Goal: Task Accomplishment & Management: Manage account settings

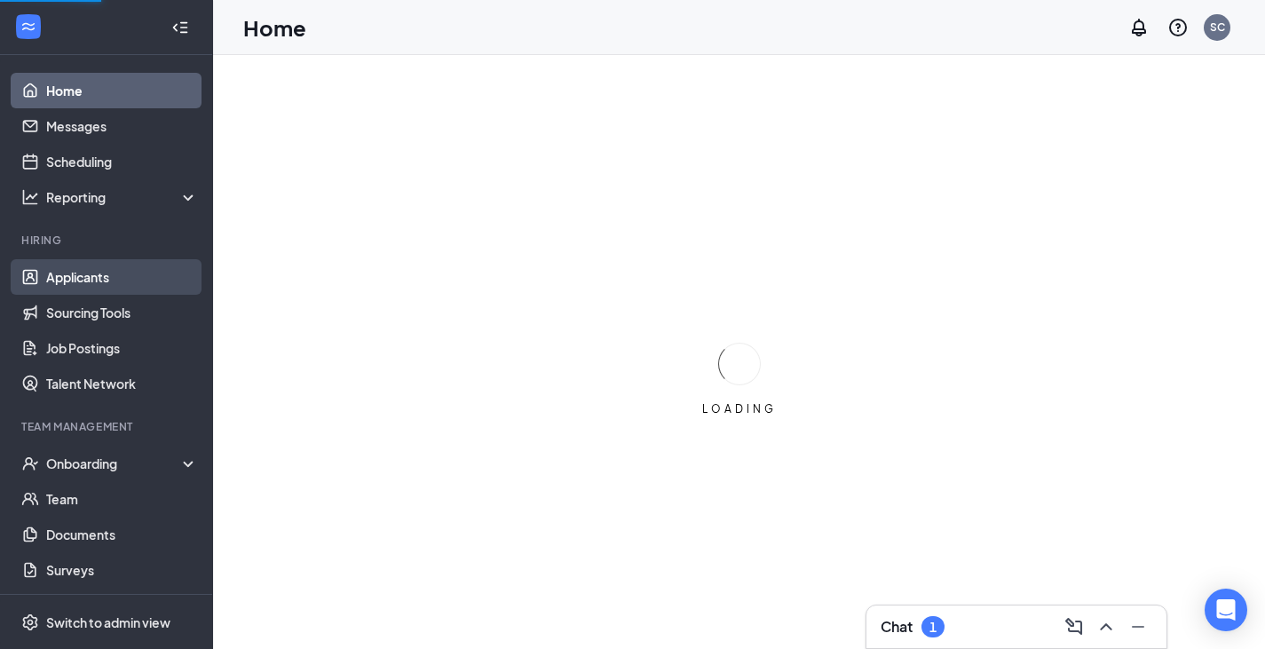
click at [154, 281] on link "Applicants" at bounding box center [122, 277] width 152 height 36
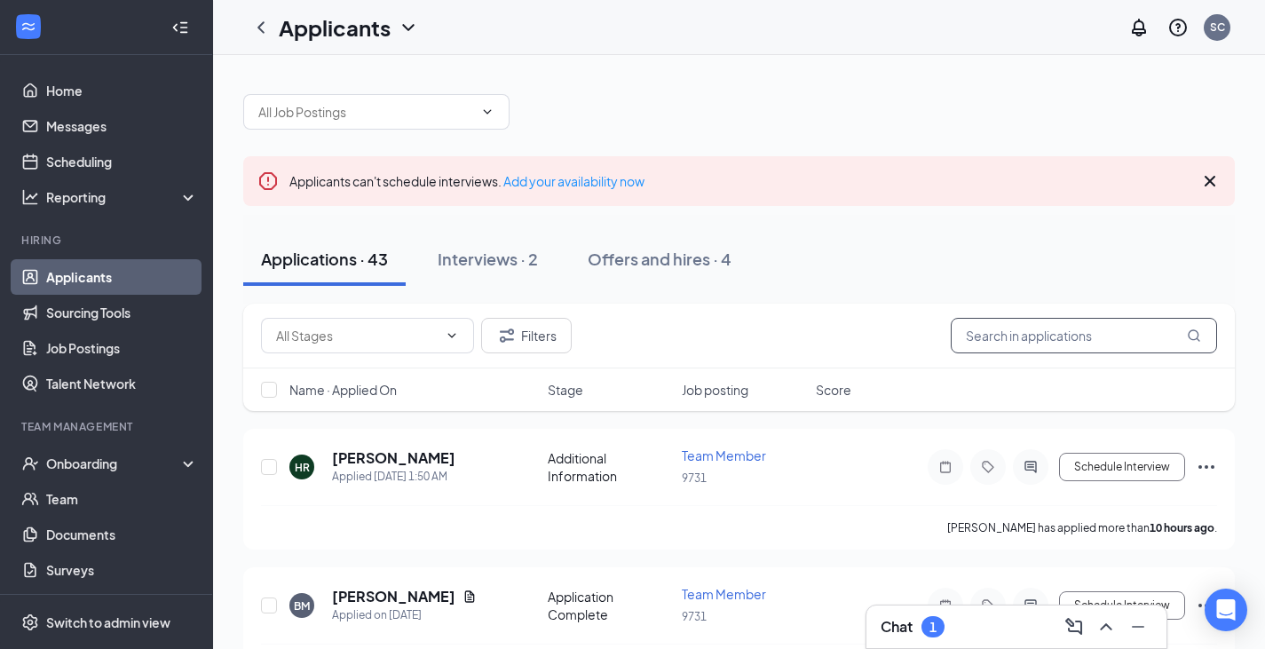
click at [975, 338] on input "text" at bounding box center [1084, 336] width 266 height 36
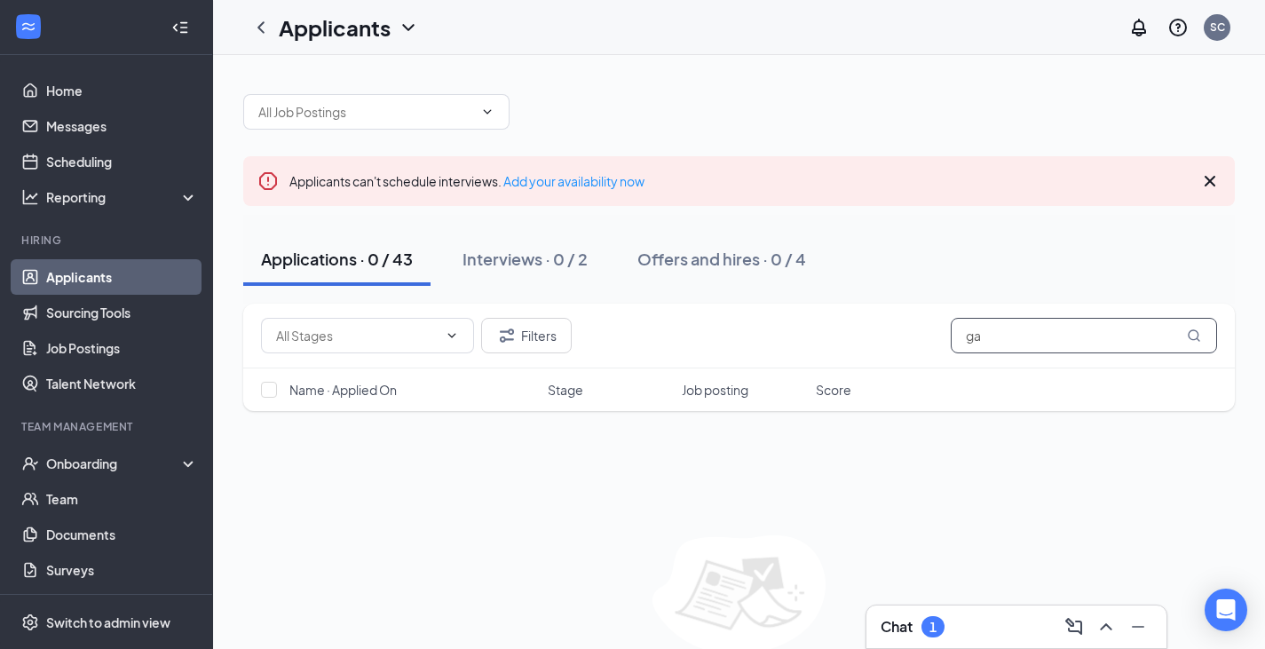
type input "g"
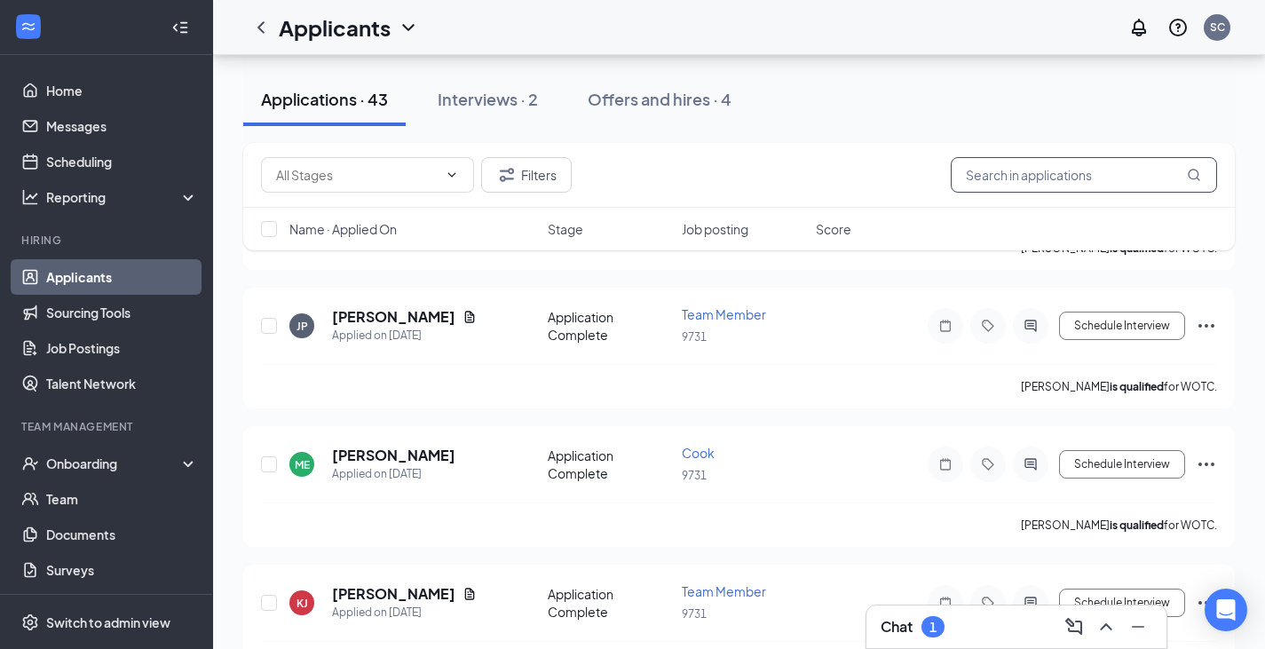
scroll to position [2827, 0]
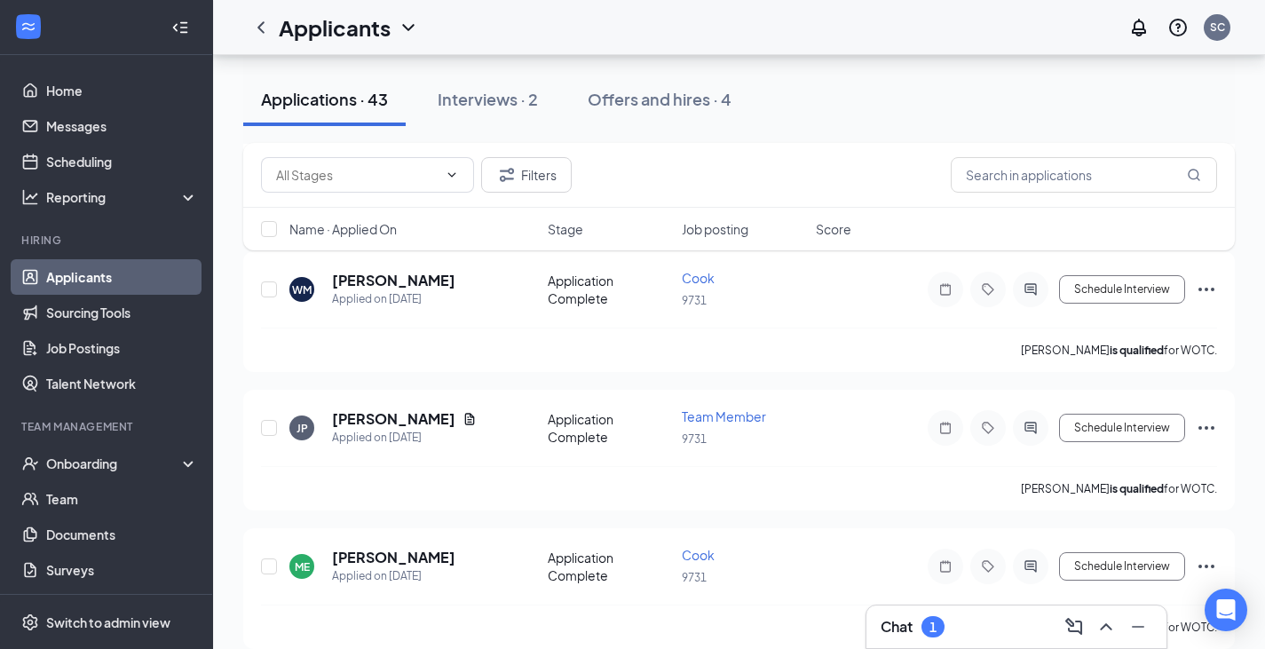
click at [908, 4] on div "Applicants SC" at bounding box center [739, 27] width 1052 height 55
drag, startPoint x: 1204, startPoint y: 538, endPoint x: 1213, endPoint y: 537, distance: 8.9
click at [1213, 537] on div "ME Miracle [PERSON_NAME] Applied on [DATE] Application Complete Cook 9731 Sched…" at bounding box center [739, 588] width 992 height 121
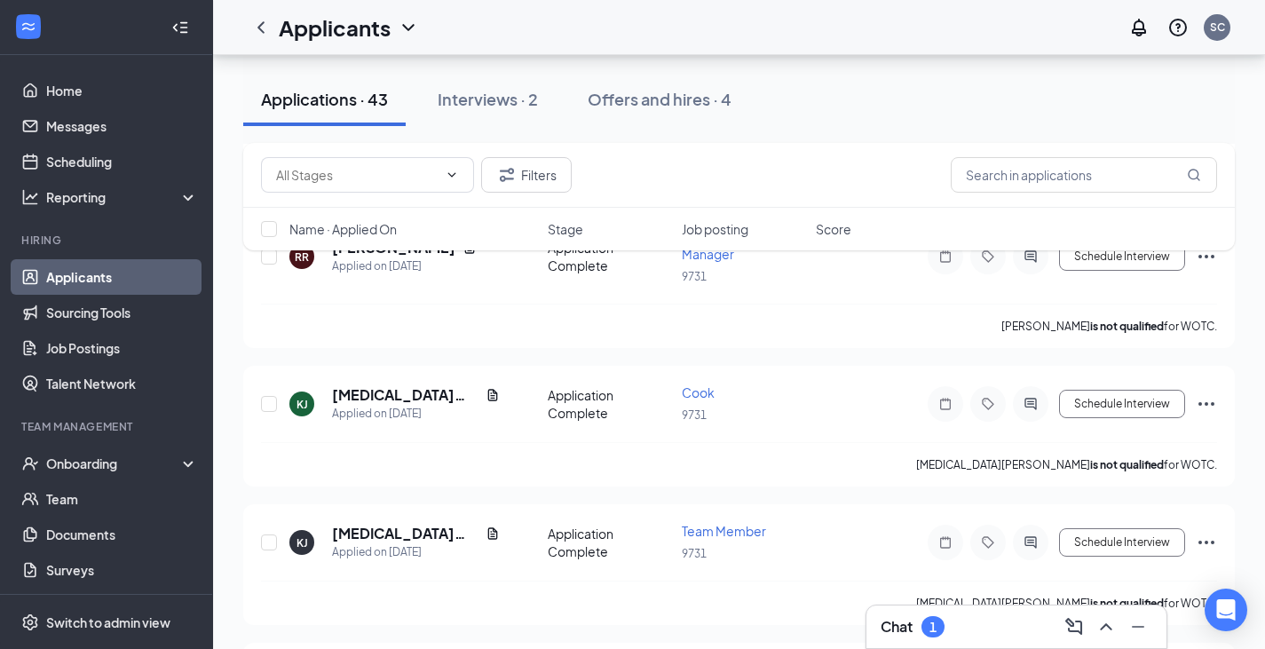
scroll to position [3543, 0]
